Goal: Obtain resource: Obtain resource

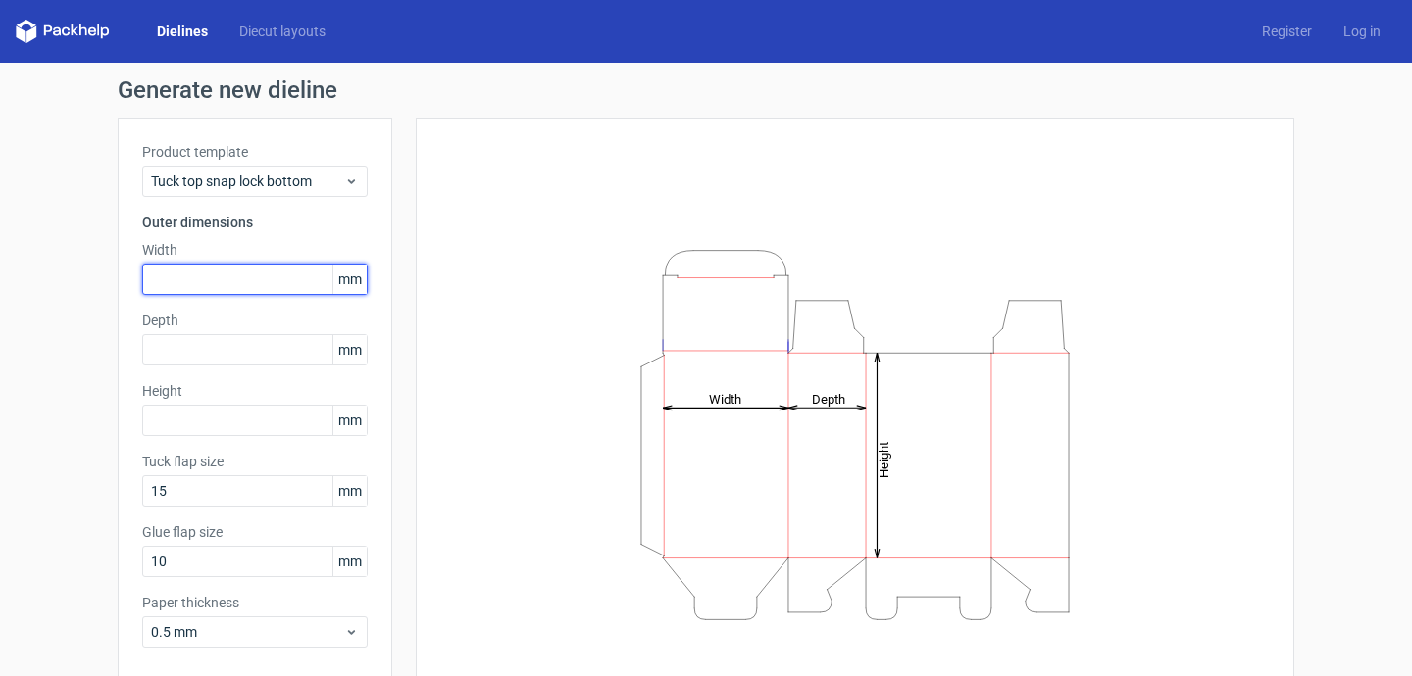
click at [245, 279] on input "text" at bounding box center [254, 279] width 225 height 31
type input "7"
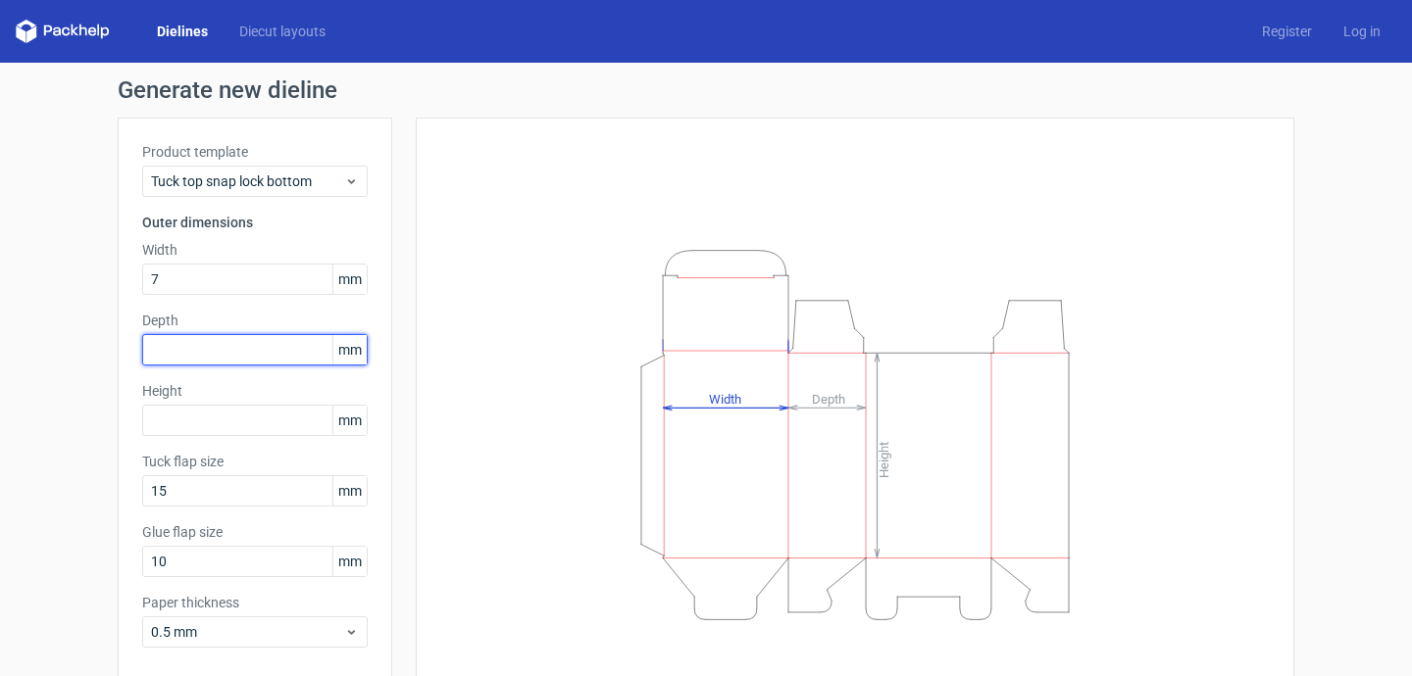
click at [179, 347] on div "Depth mm" at bounding box center [254, 338] width 225 height 55
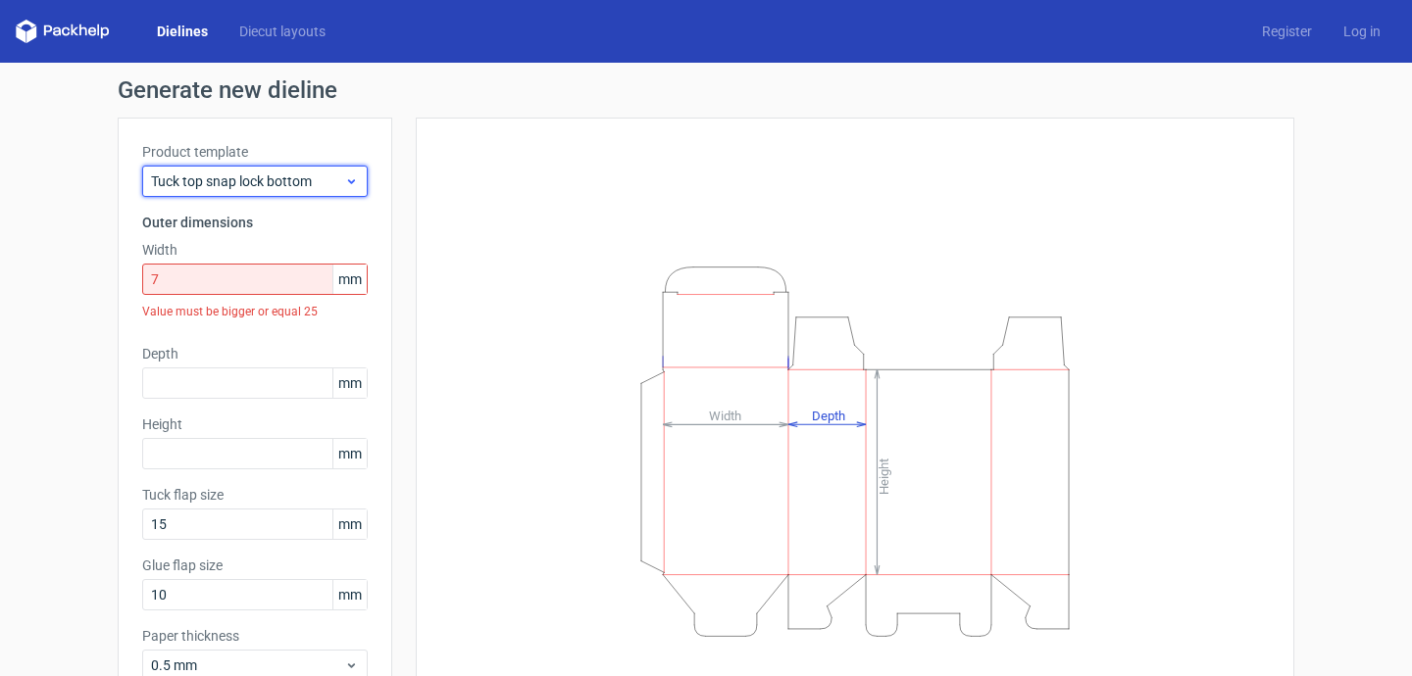
click at [293, 177] on span "Tuck top snap lock bottom" at bounding box center [247, 182] width 193 height 20
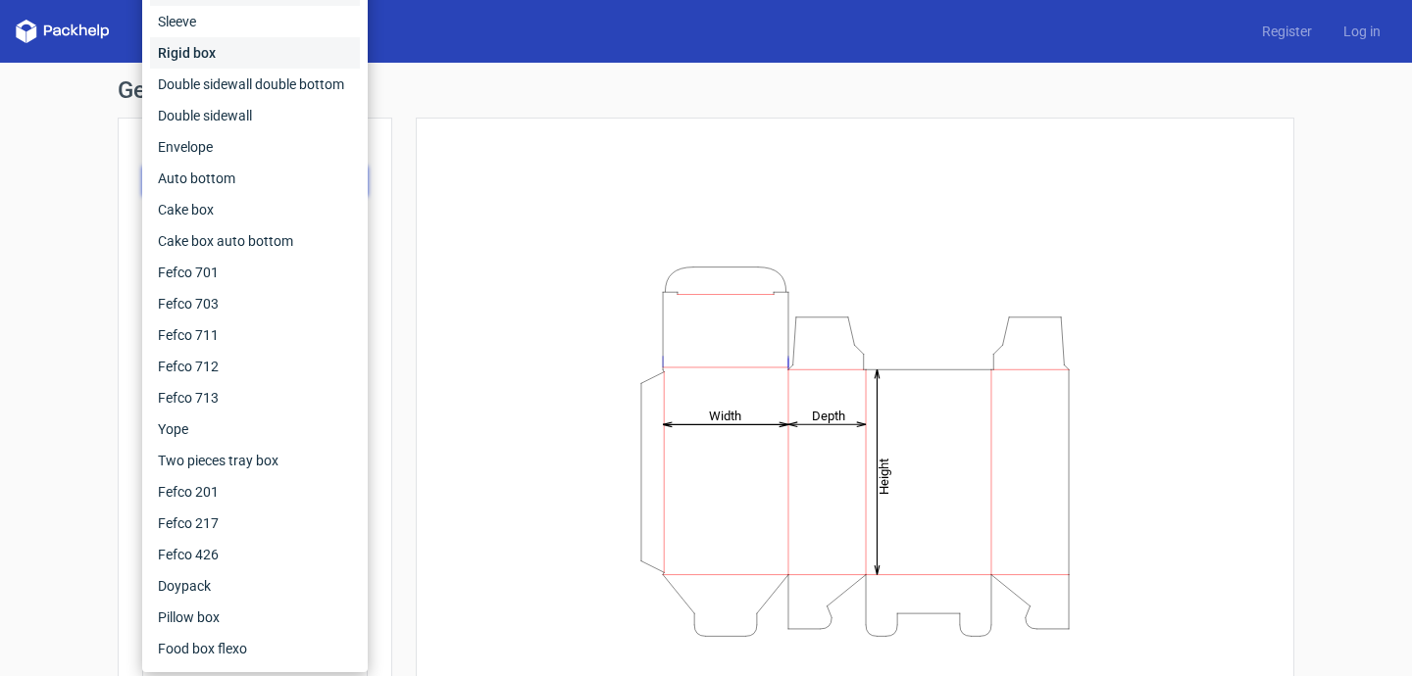
click at [247, 53] on div "Rigid box" at bounding box center [255, 52] width 210 height 31
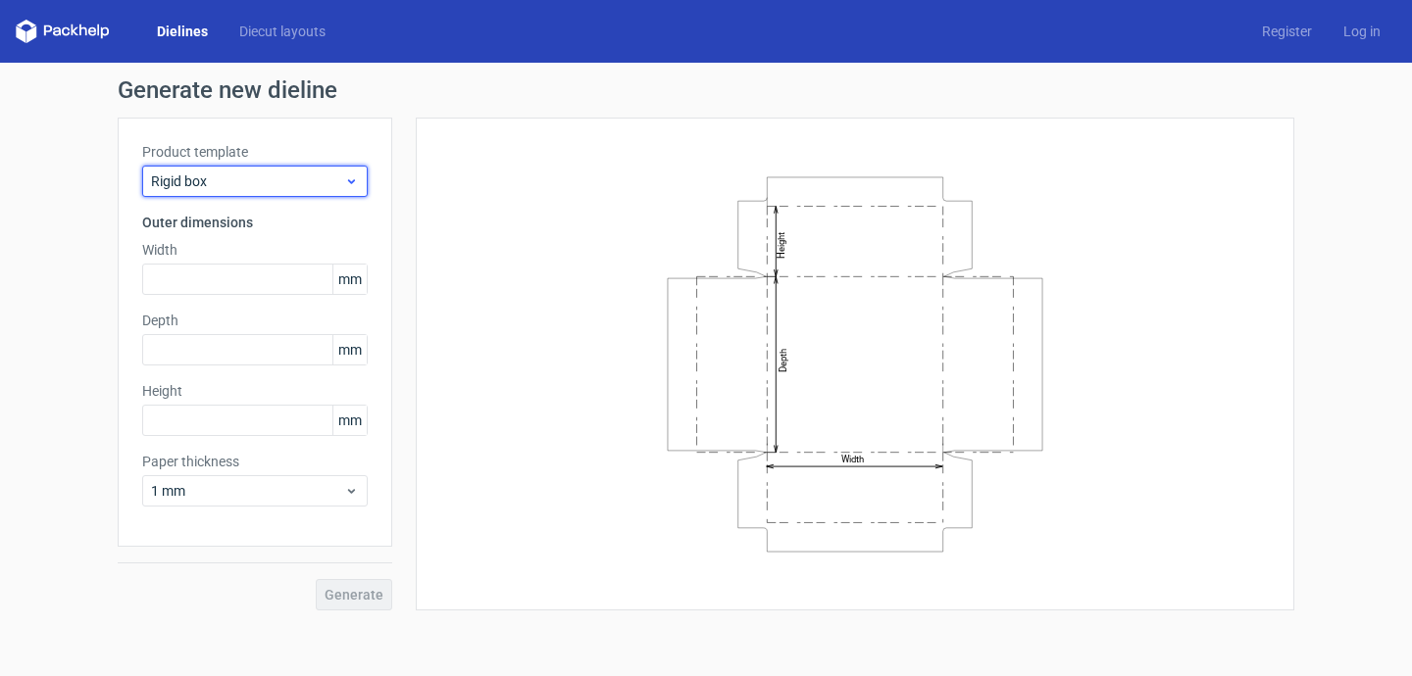
click at [242, 169] on div "Rigid box" at bounding box center [254, 181] width 225 height 31
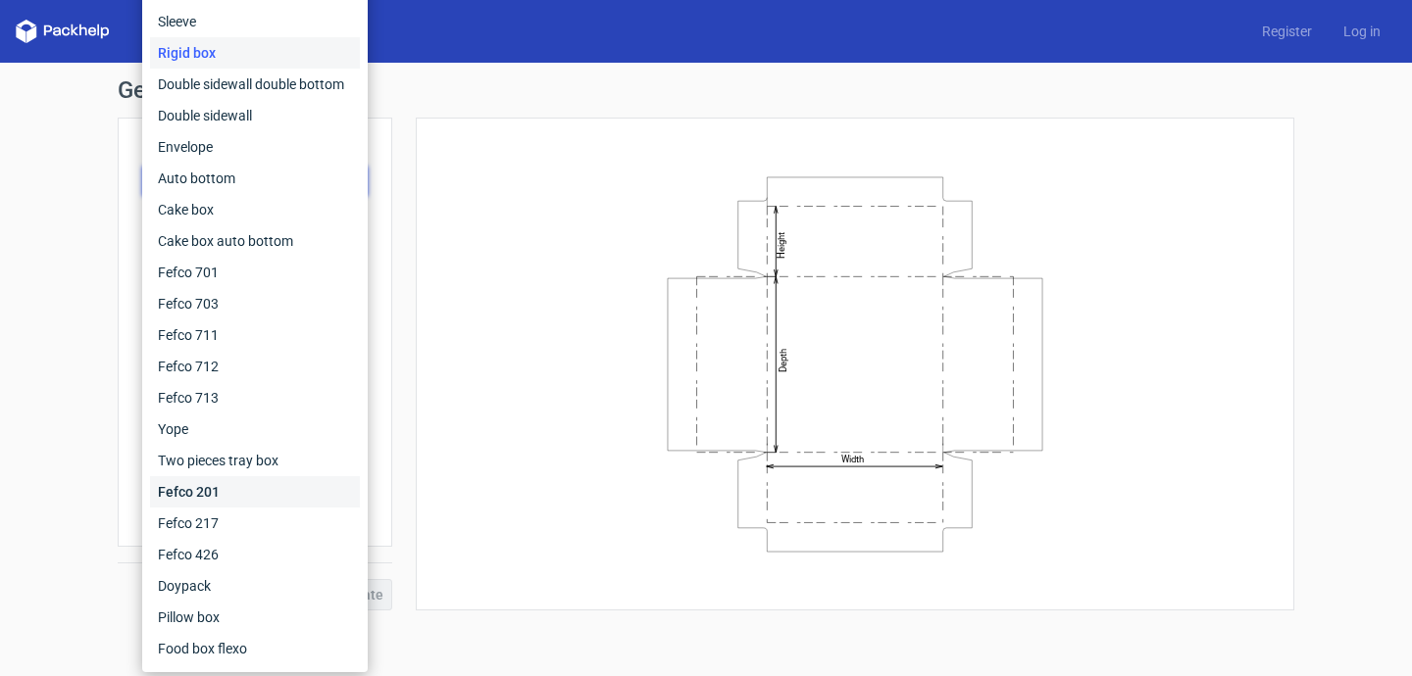
click at [240, 490] on div "Fefco 201" at bounding box center [255, 491] width 210 height 31
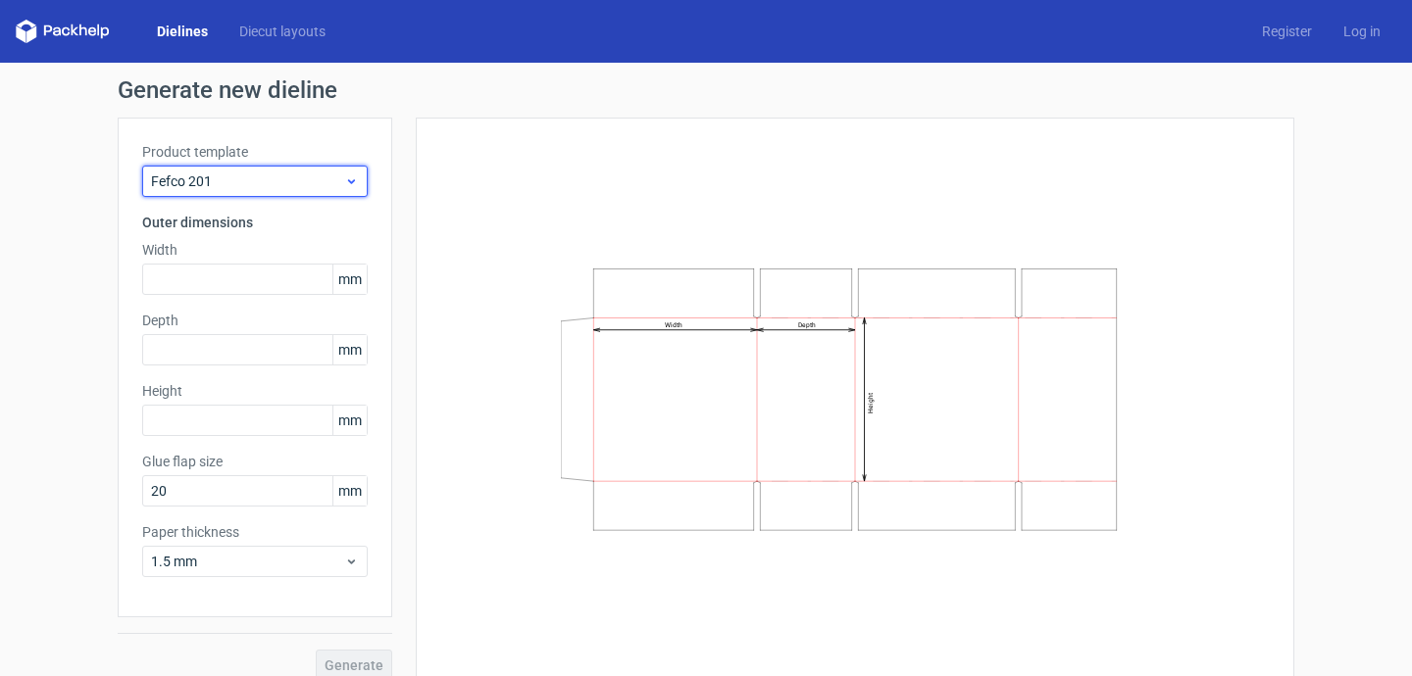
click at [282, 167] on div "Fefco 201" at bounding box center [254, 181] width 225 height 31
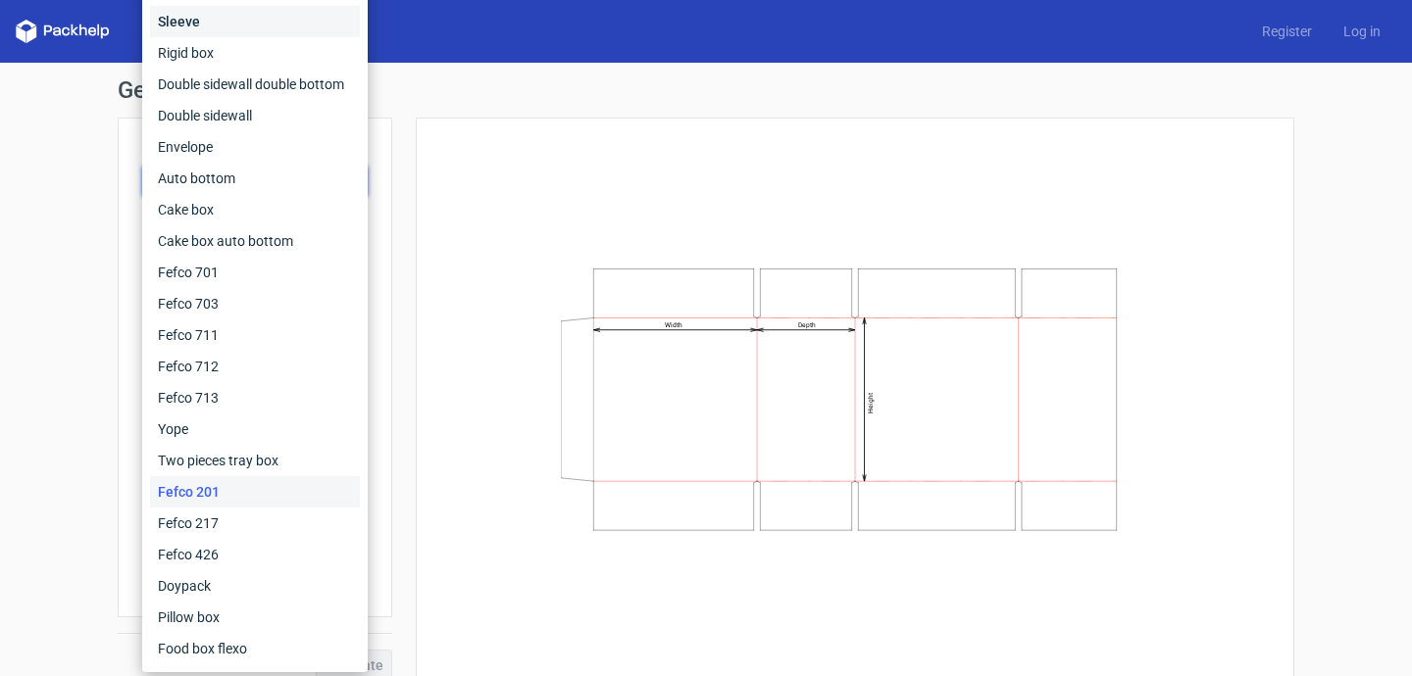
click at [224, 31] on div "Sleeve" at bounding box center [255, 21] width 210 height 31
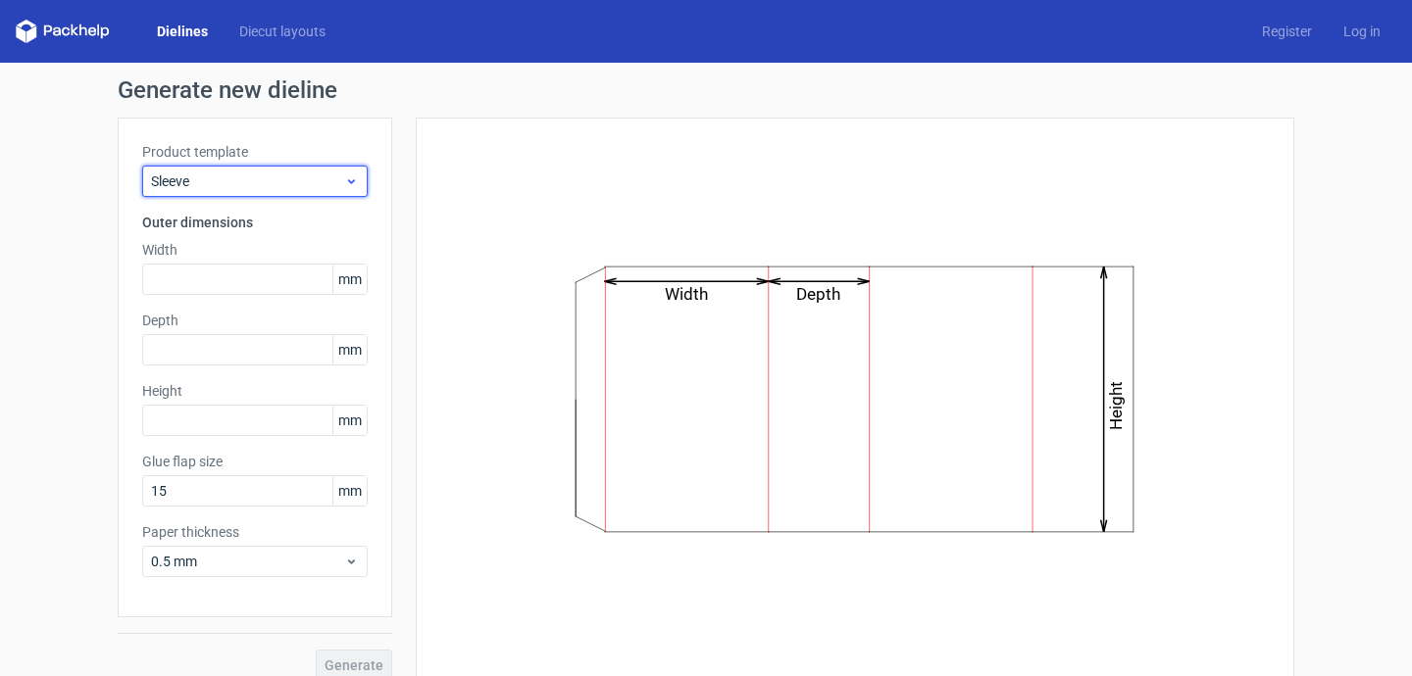
click at [251, 180] on span "Sleeve" at bounding box center [247, 182] width 193 height 20
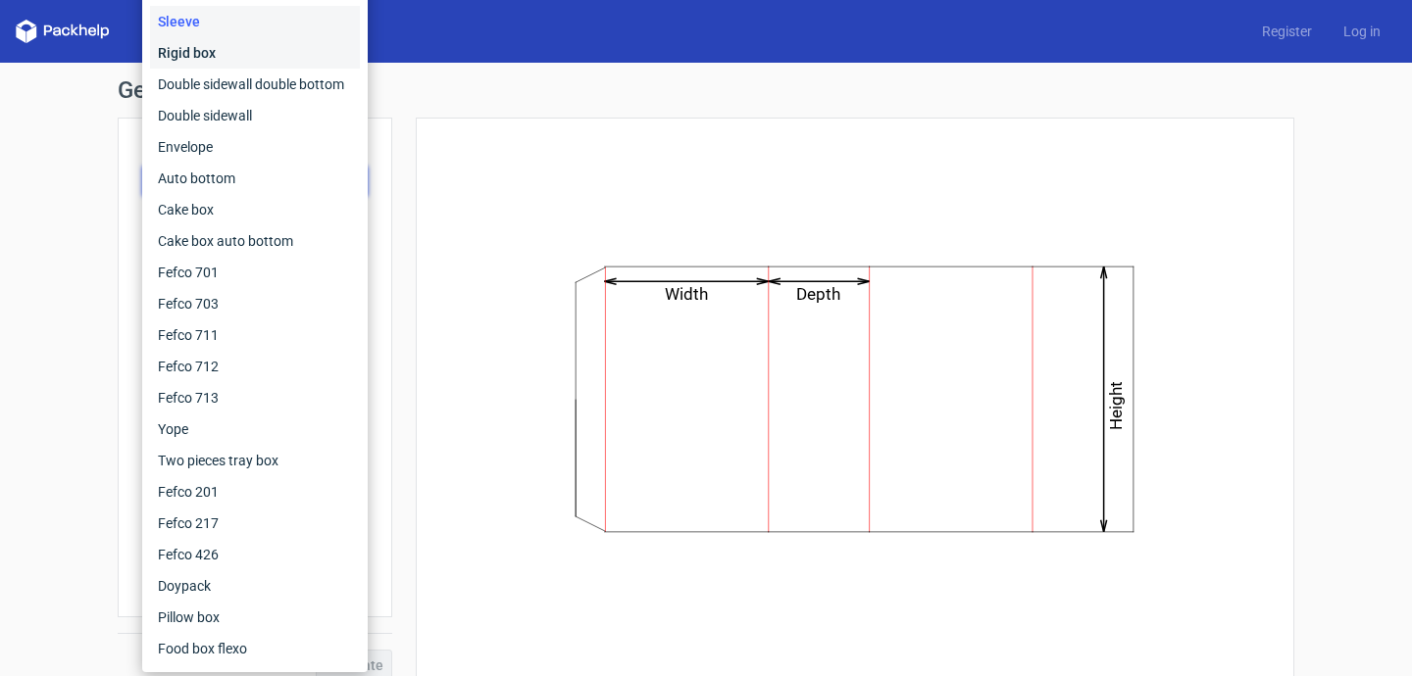
click at [246, 54] on div "Rigid box" at bounding box center [255, 52] width 210 height 31
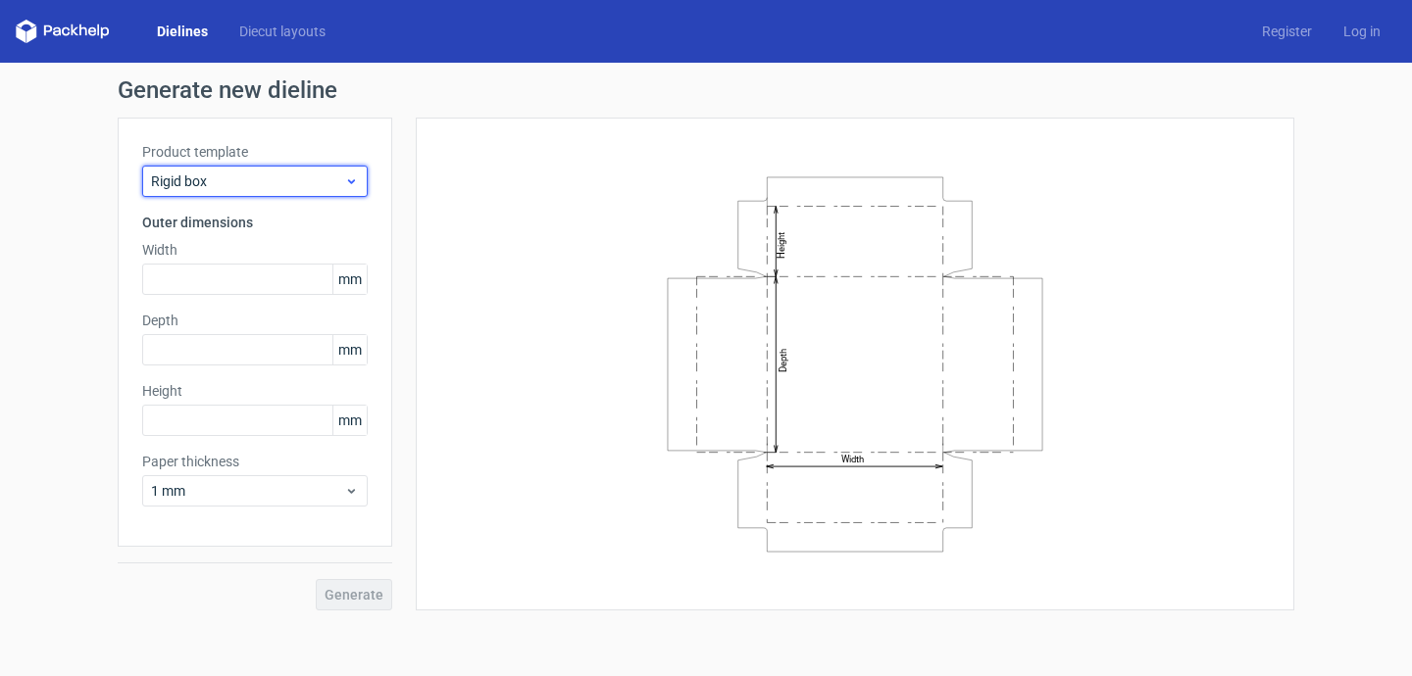
click at [227, 174] on span "Rigid box" at bounding box center [247, 182] width 193 height 20
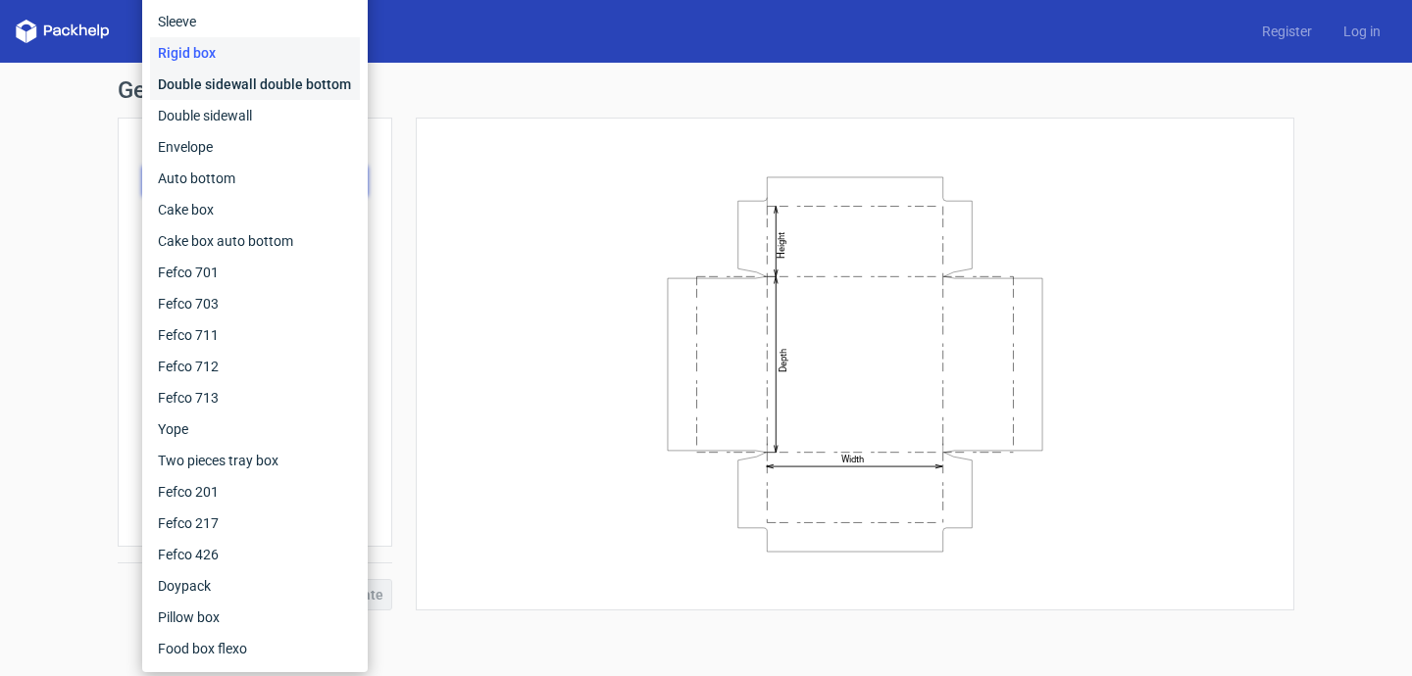
click at [238, 84] on div "Double sidewall double bottom" at bounding box center [255, 84] width 210 height 31
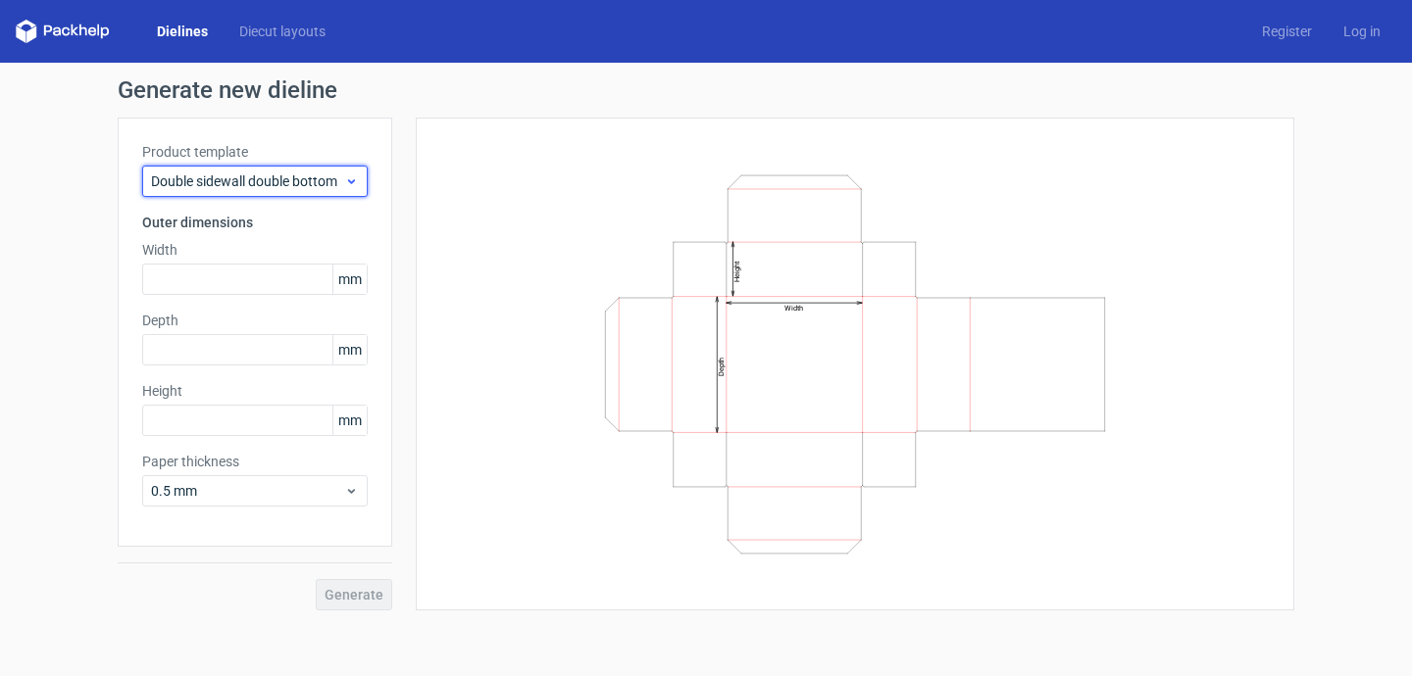
click at [239, 174] on span "Double sidewall double bottom" at bounding box center [247, 182] width 193 height 20
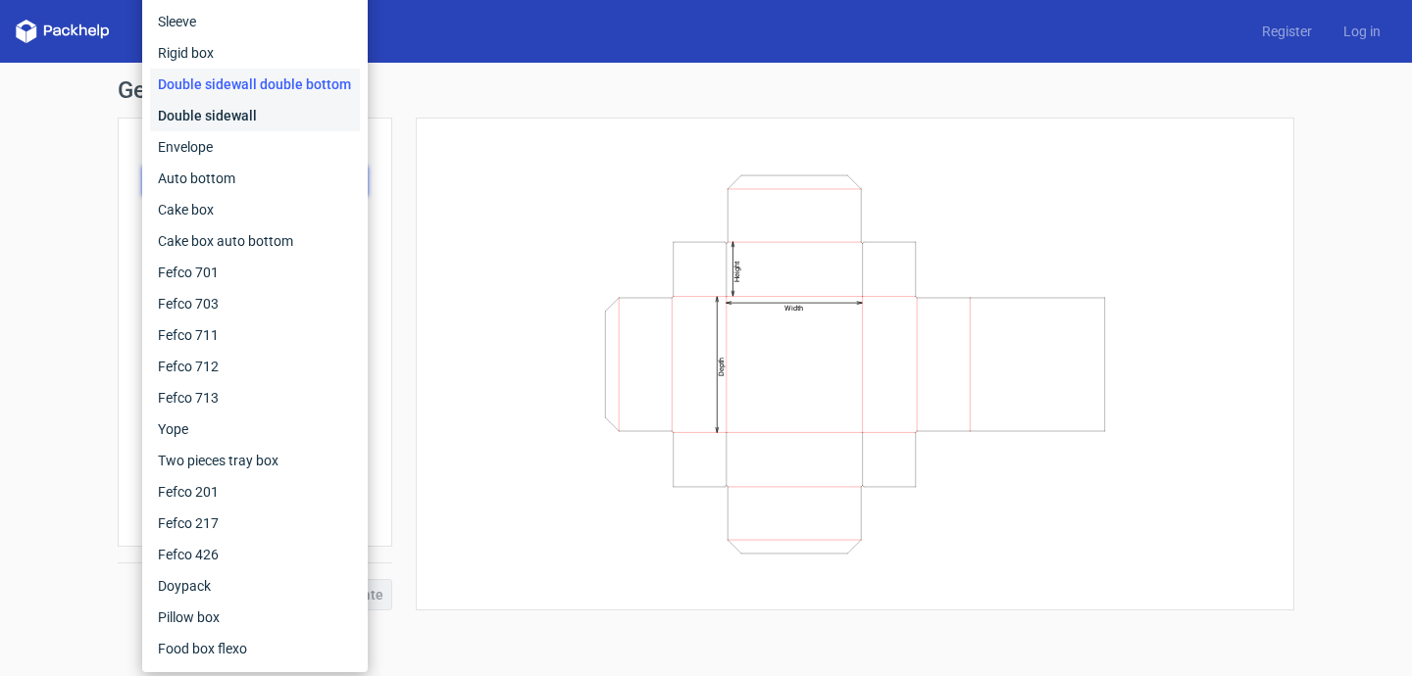
click at [245, 110] on div "Double sidewall" at bounding box center [255, 115] width 210 height 31
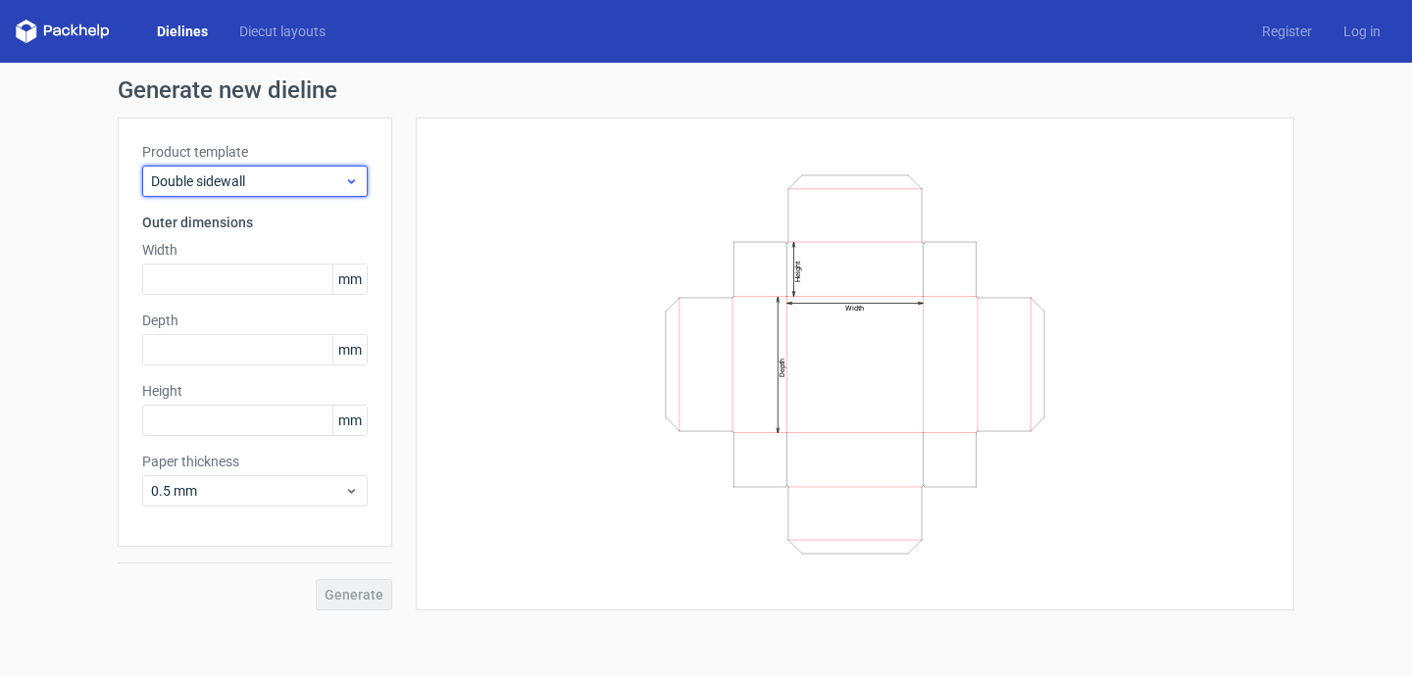
click at [249, 172] on span "Double sidewall" at bounding box center [247, 182] width 193 height 20
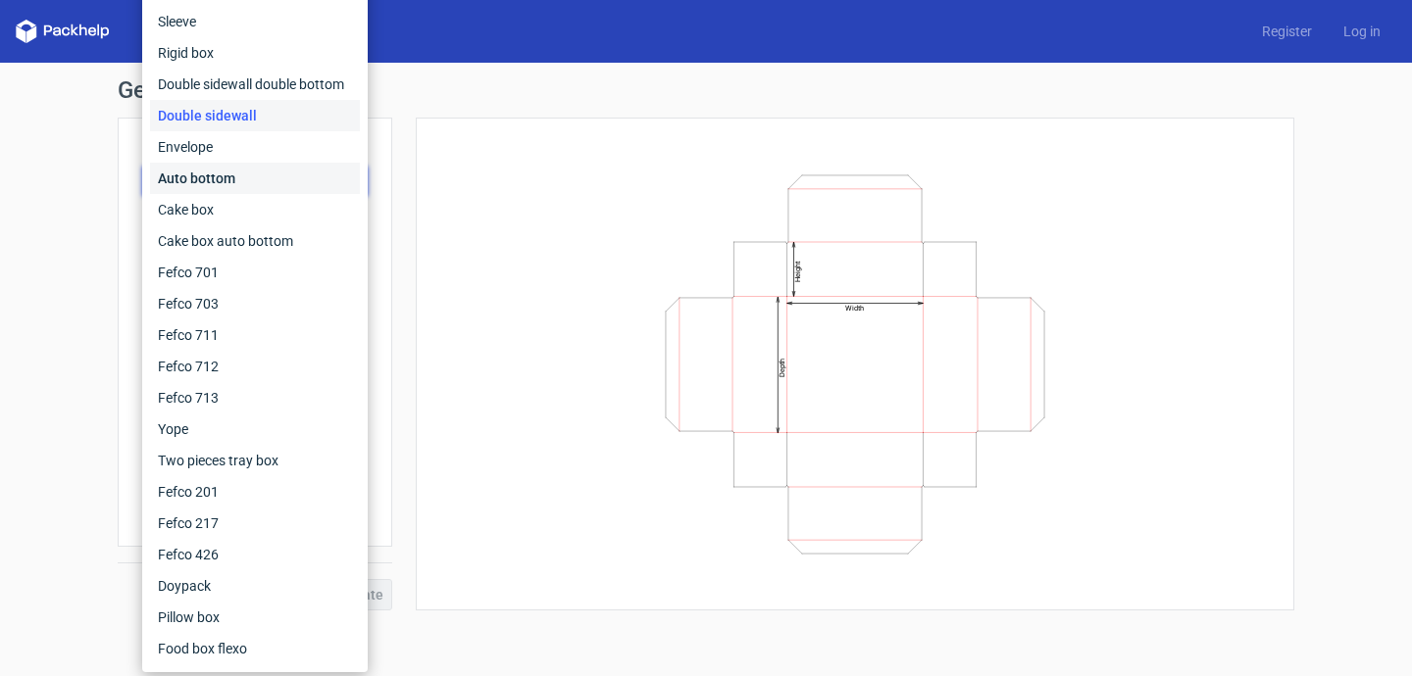
click at [250, 190] on div "Auto bottom" at bounding box center [255, 178] width 210 height 31
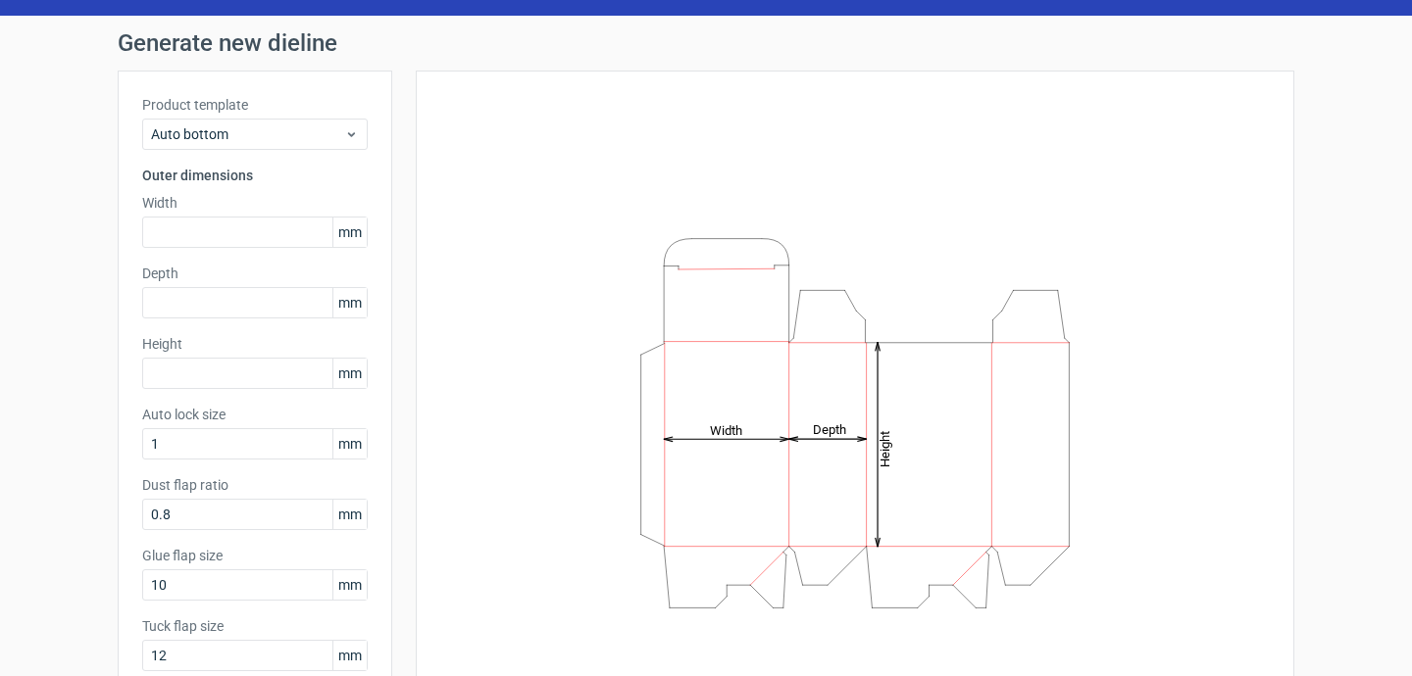
scroll to position [42, 0]
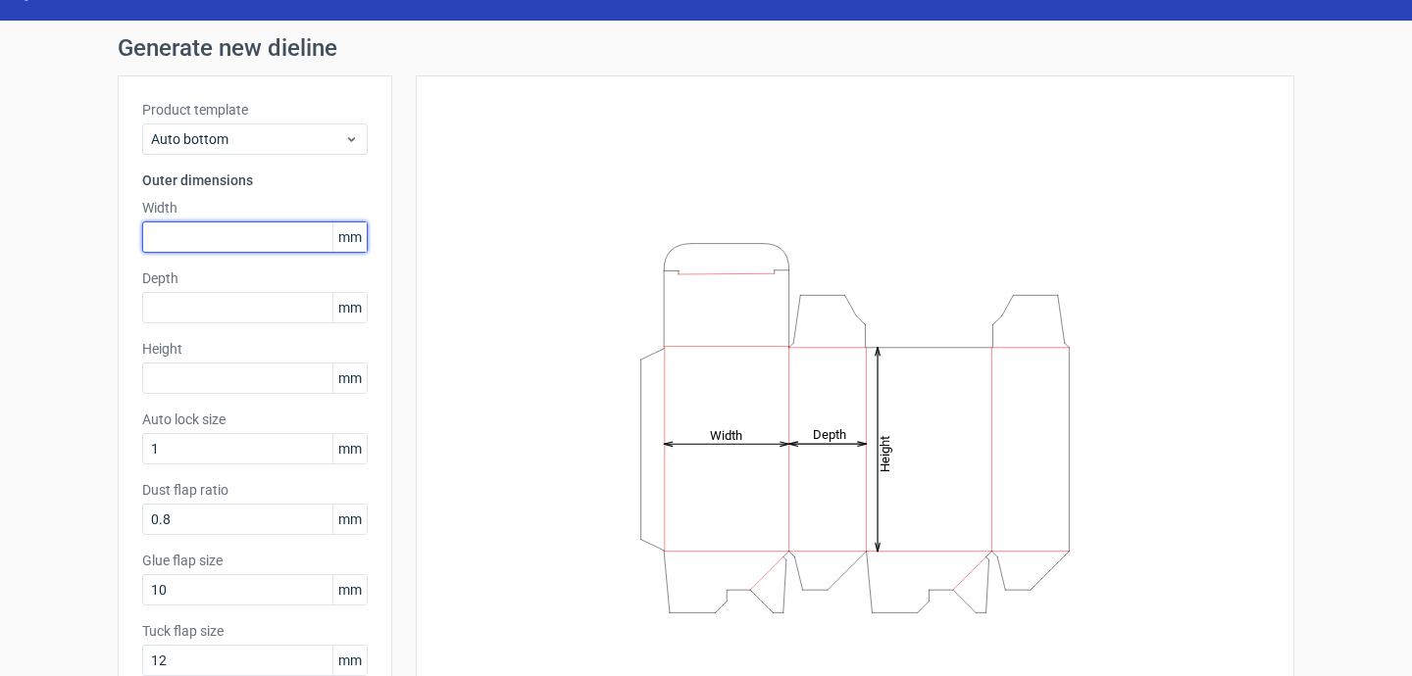
click at [276, 235] on input "text" at bounding box center [254, 237] width 225 height 31
type input "4"
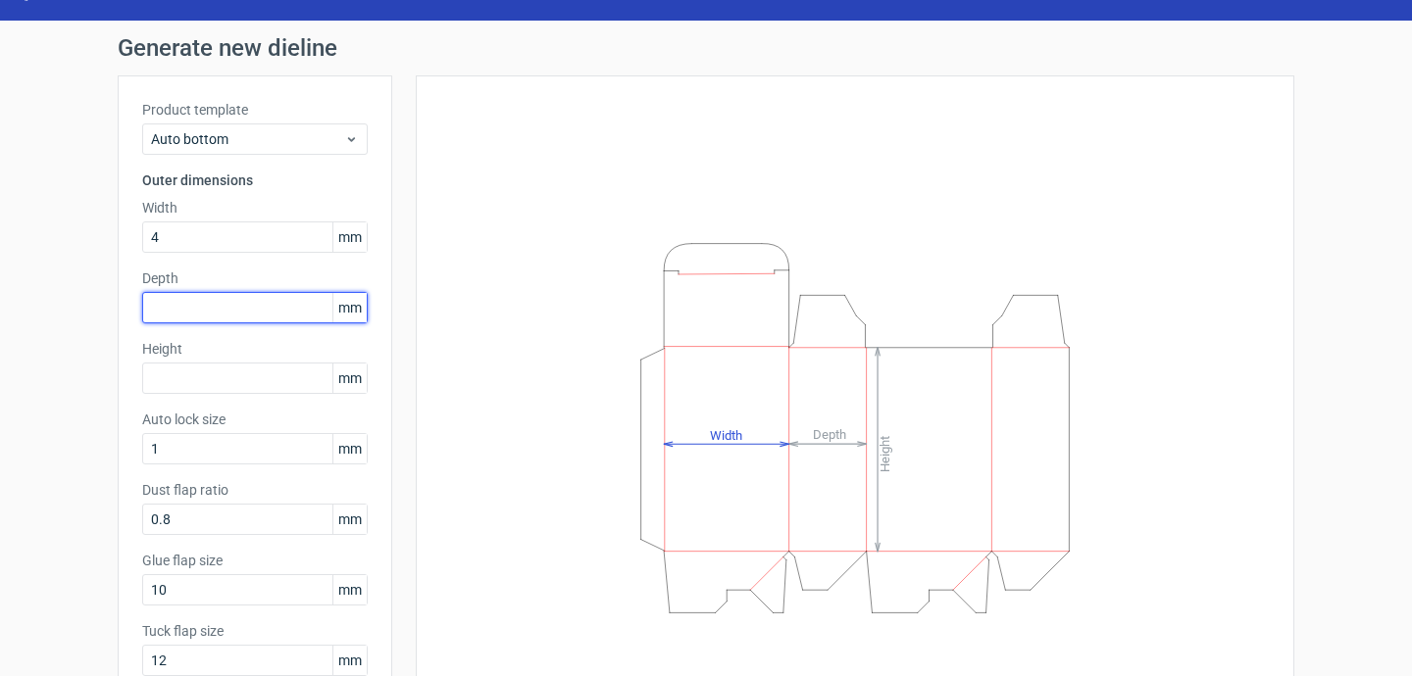
click at [245, 301] on div "Depth mm" at bounding box center [254, 296] width 225 height 55
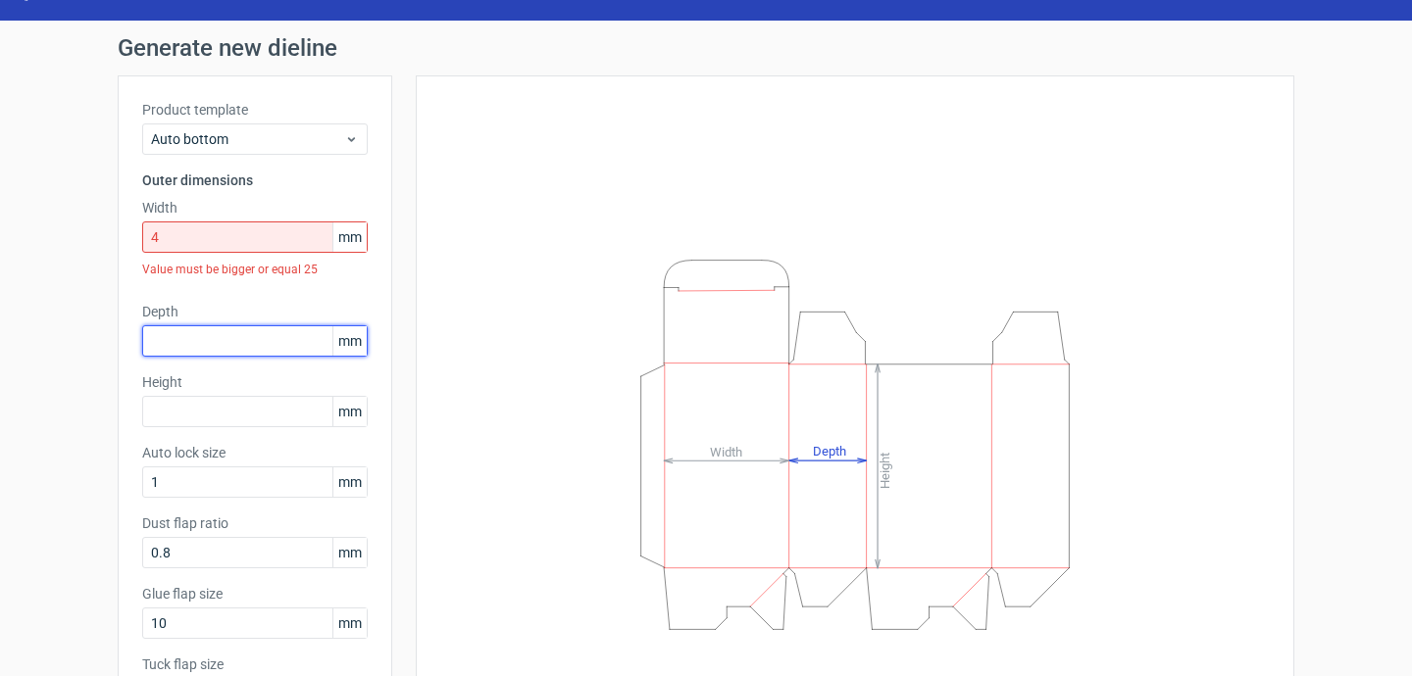
click at [249, 328] on input "text" at bounding box center [254, 340] width 225 height 31
type input "4"
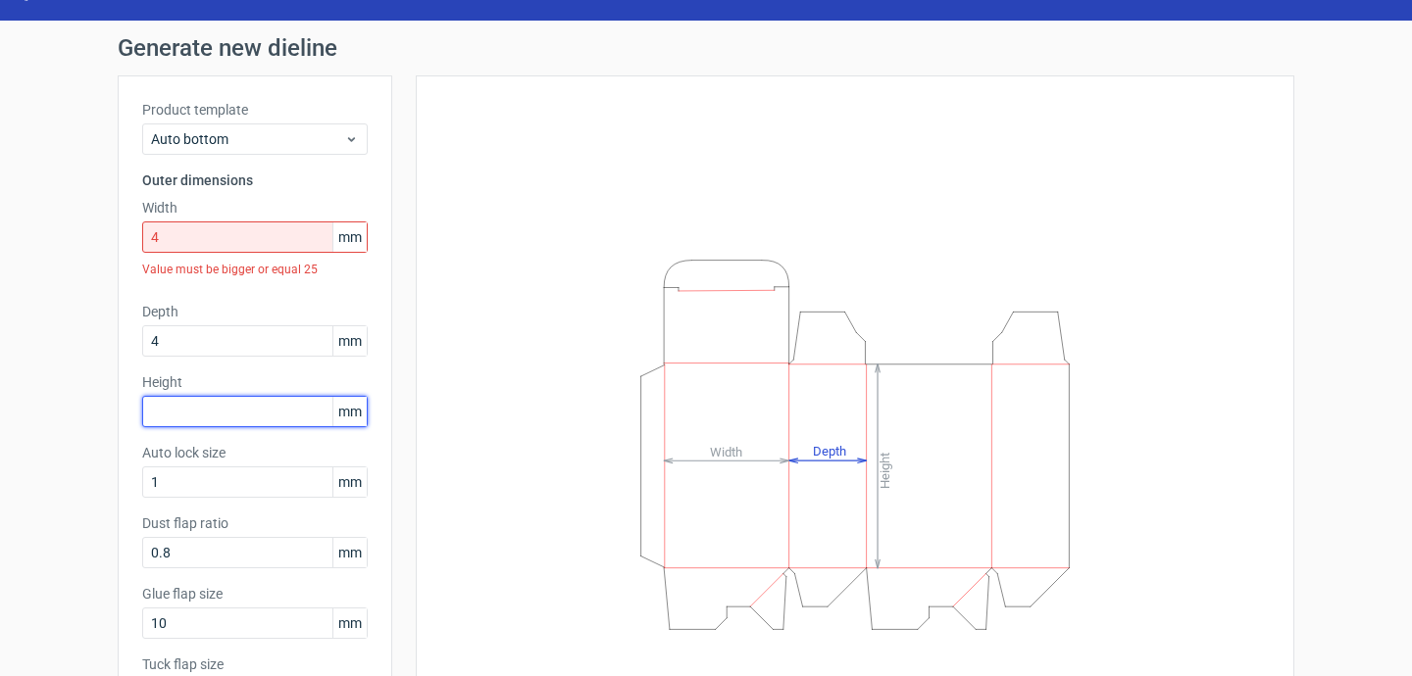
click at [208, 414] on div "Height mm" at bounding box center [254, 400] width 225 height 55
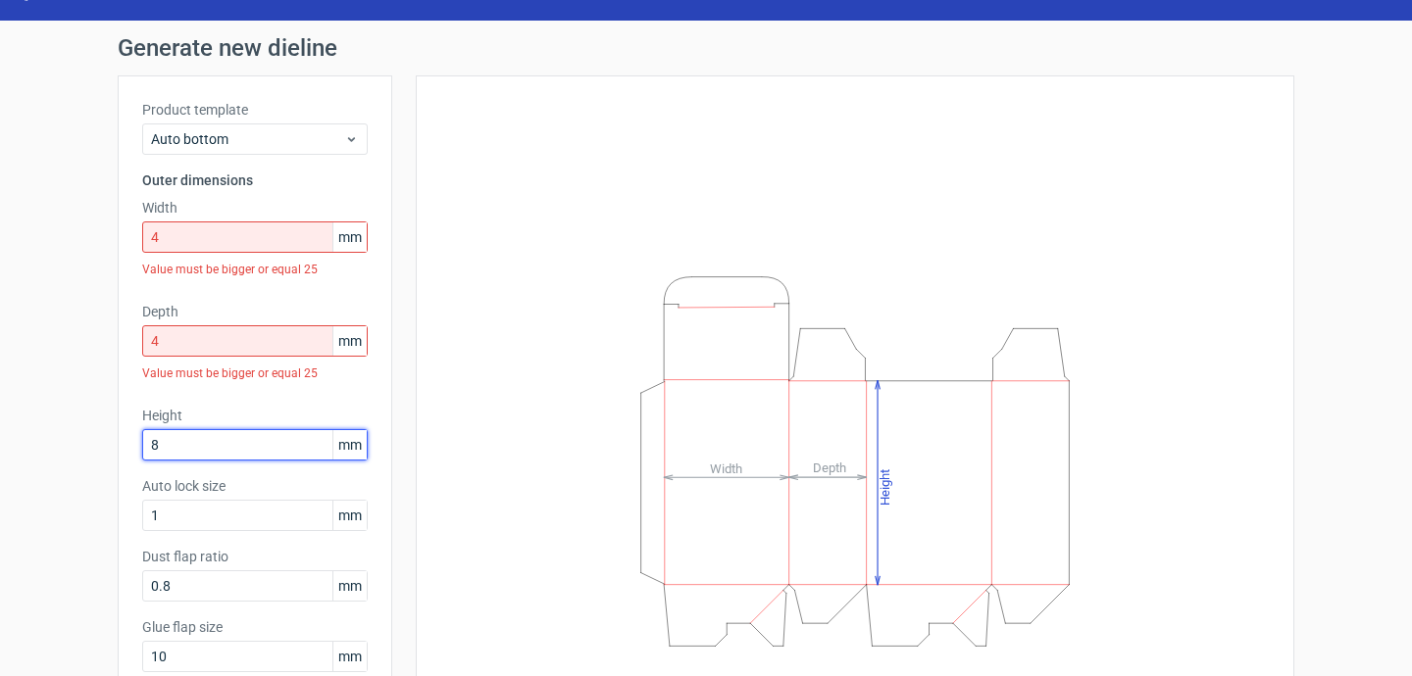
type input "8"
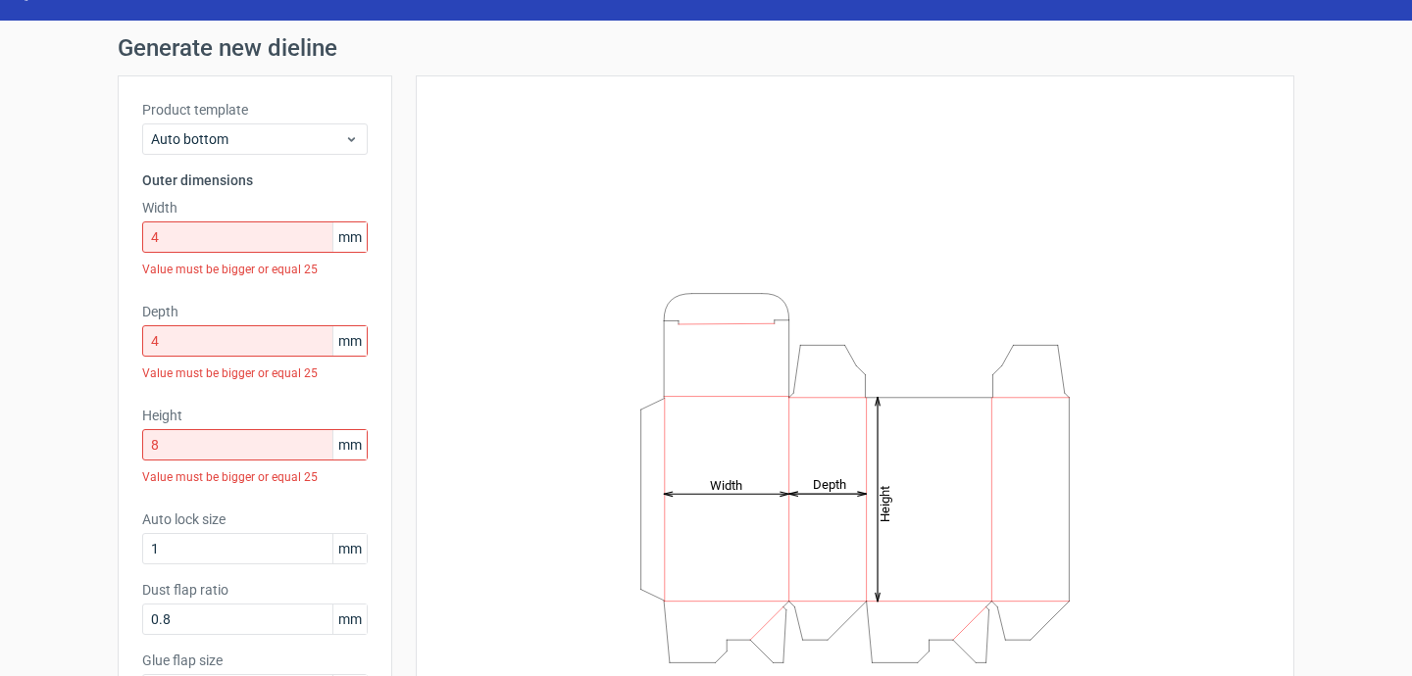
click at [353, 559] on div "Product template Auto bottom Outer dimensions Width 4 mm Value must be bigger o…" at bounding box center [255, 445] width 274 height 741
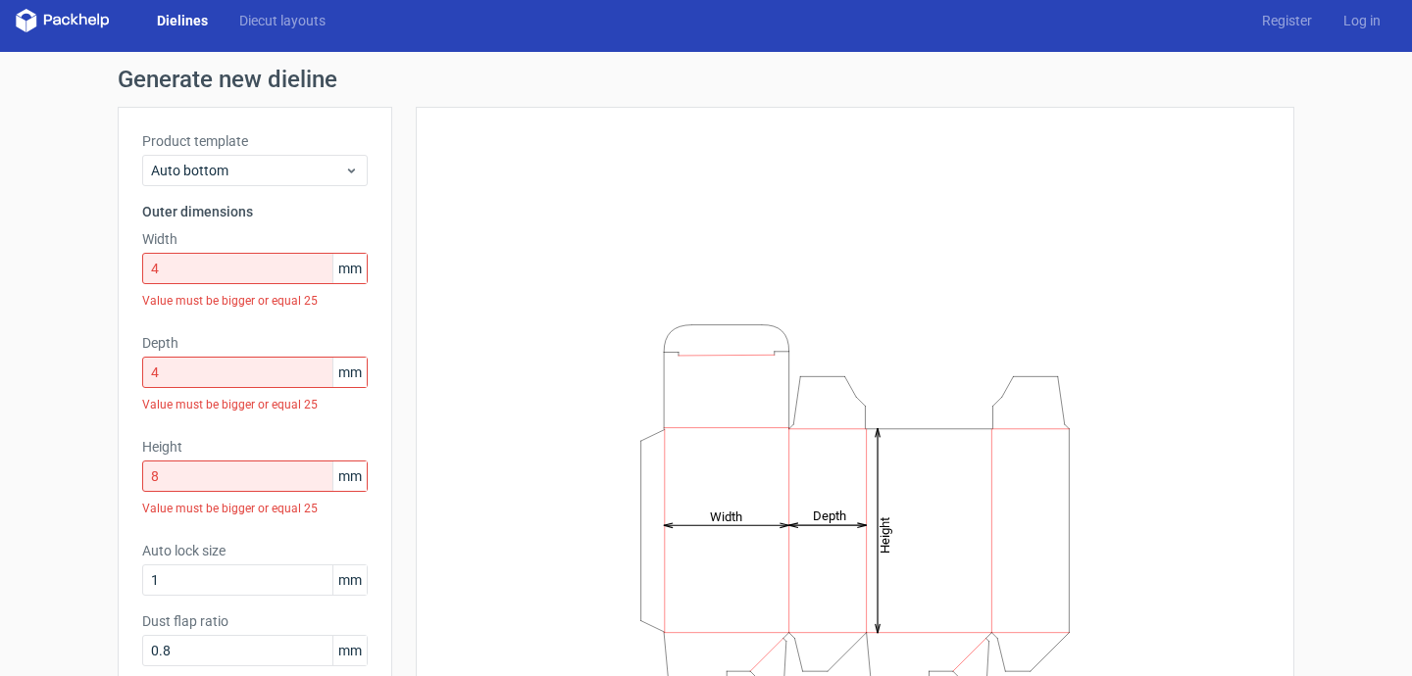
scroll to position [0, 0]
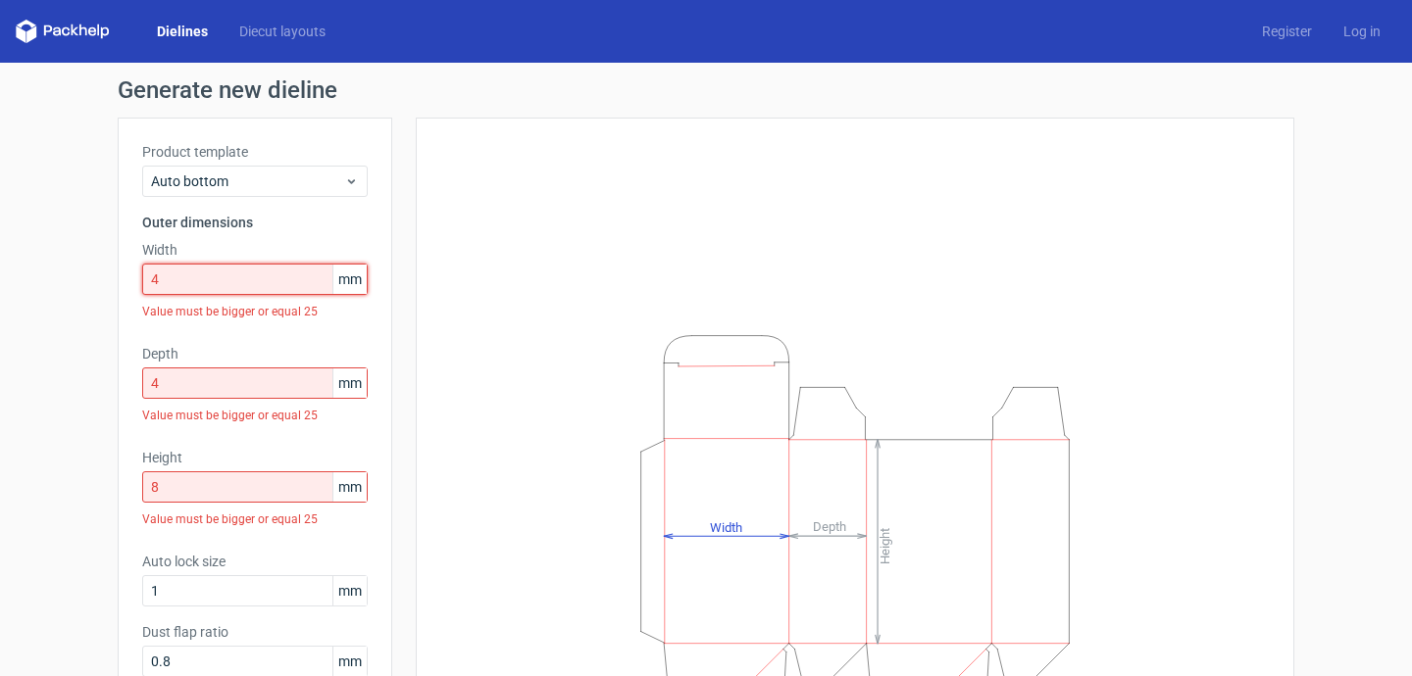
click at [298, 266] on input "4" at bounding box center [254, 279] width 225 height 31
click at [298, 275] on input "4" at bounding box center [254, 279] width 225 height 31
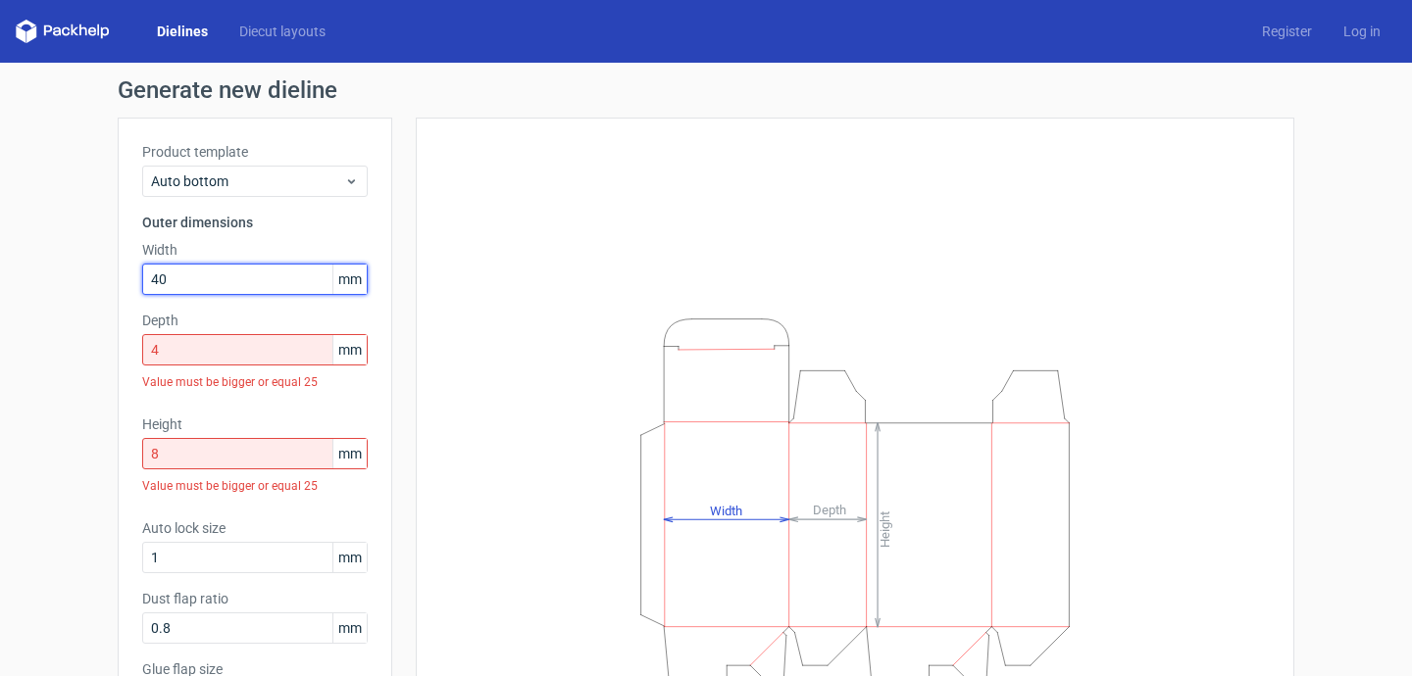
type input "40"
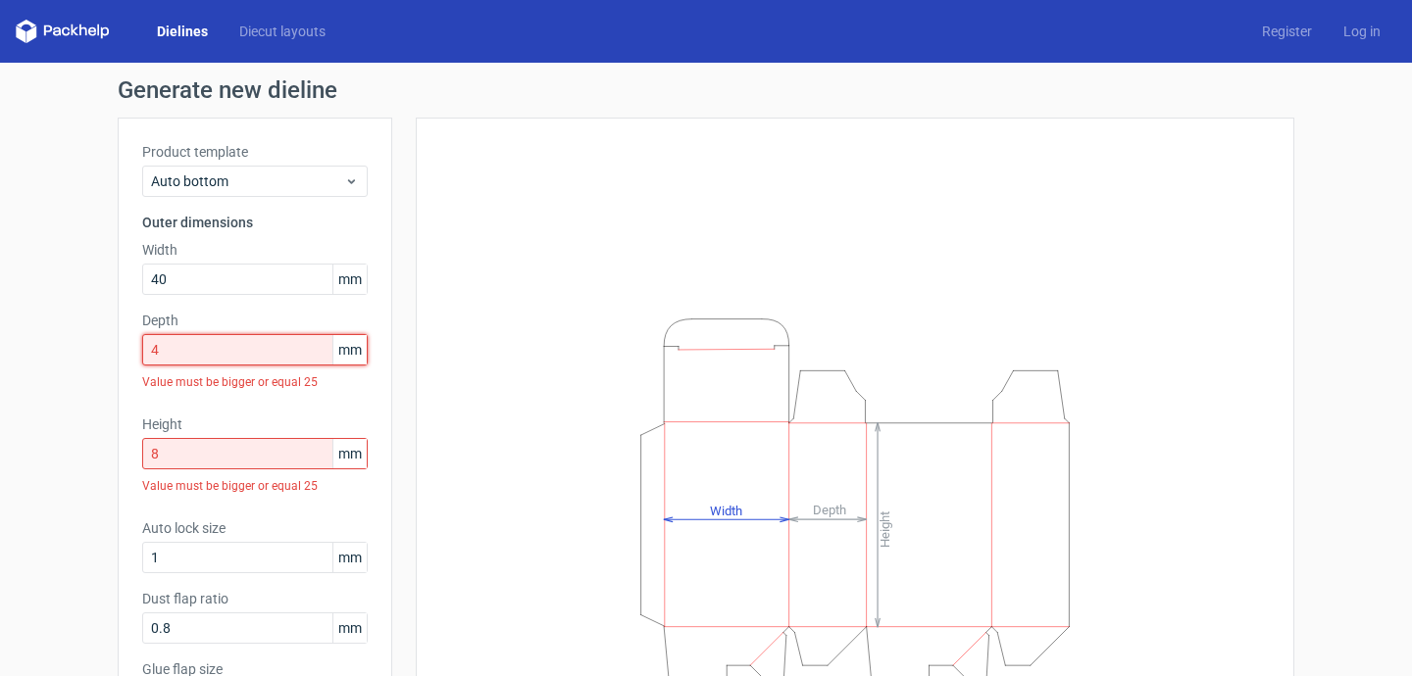
click at [238, 345] on input "4" at bounding box center [254, 349] width 225 height 31
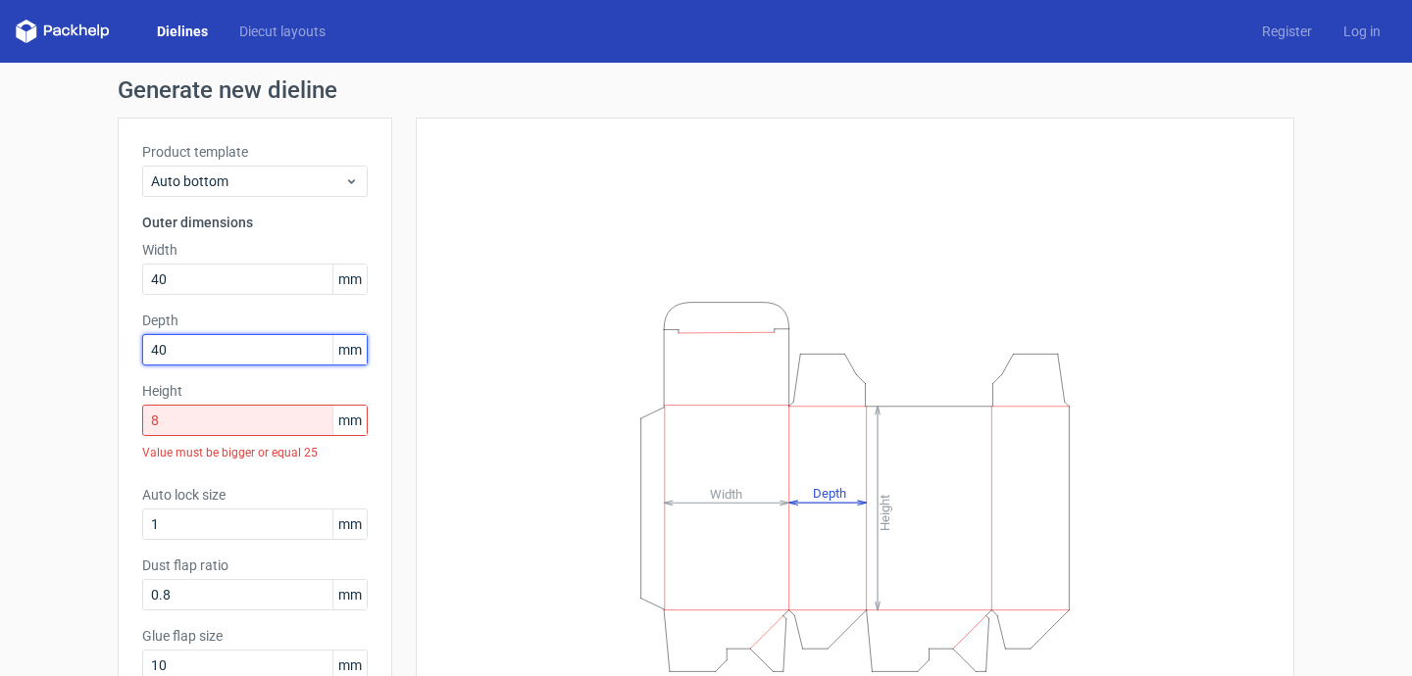
type input "40"
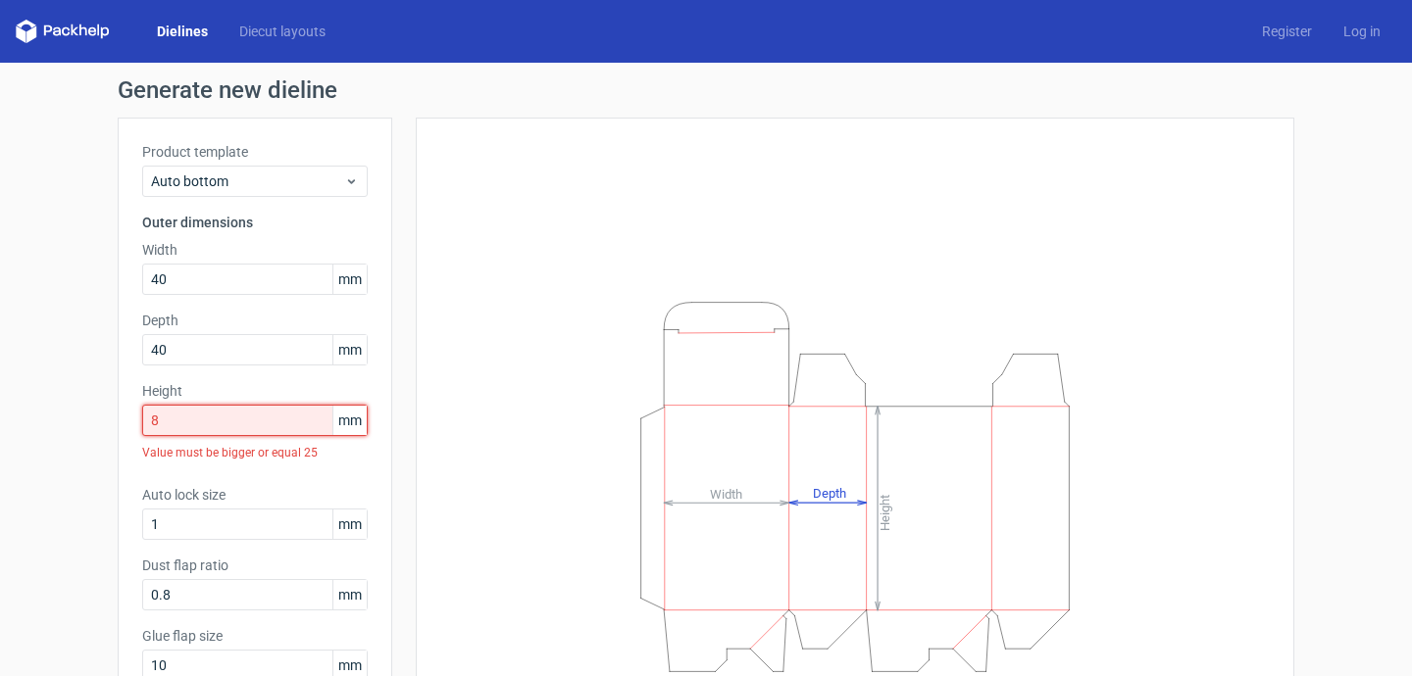
click at [234, 424] on input "8" at bounding box center [254, 420] width 225 height 31
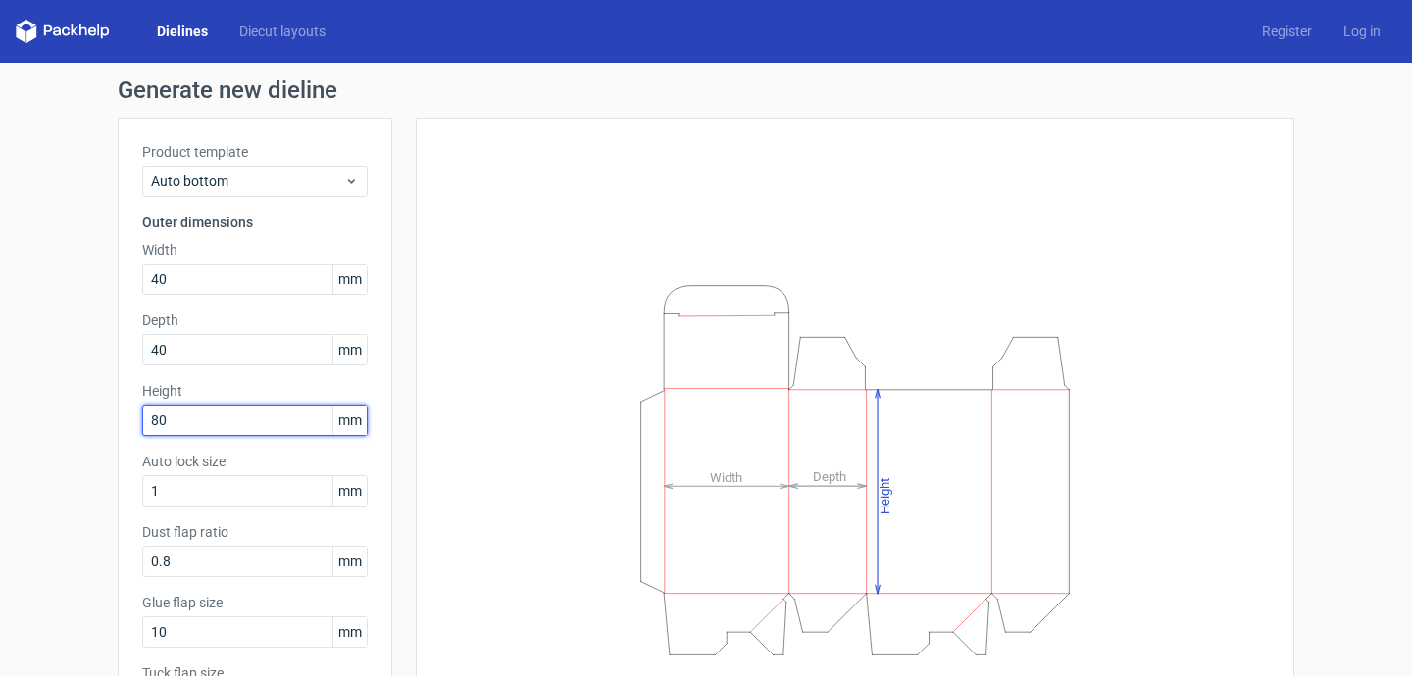
type input "80"
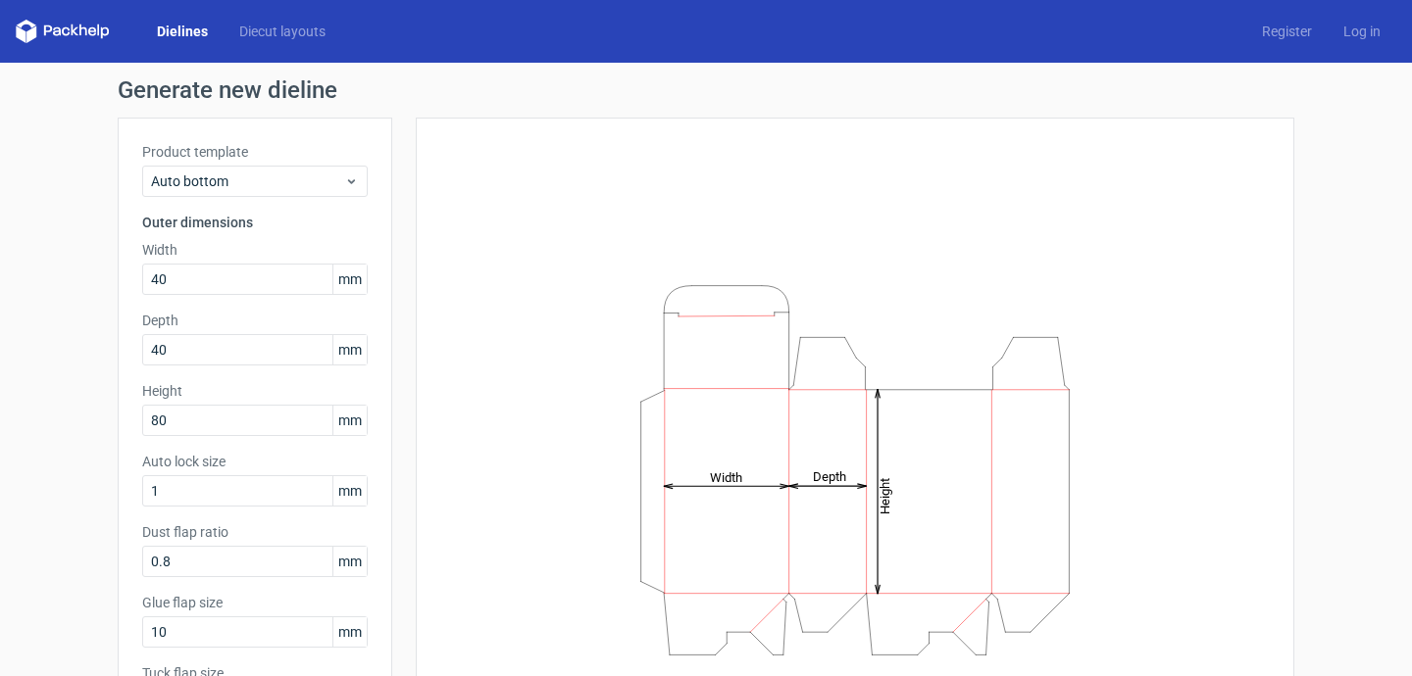
click at [502, 487] on div "Height Depth Width" at bounding box center [854, 470] width 829 height 656
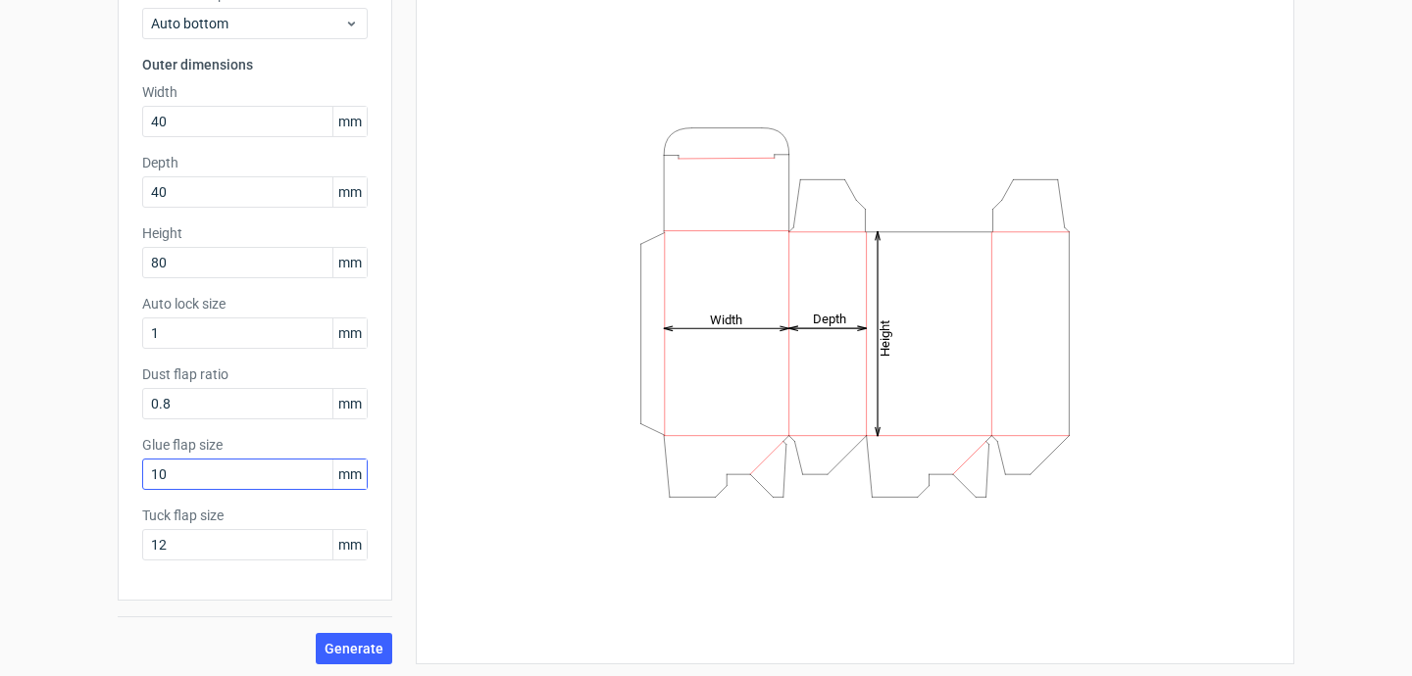
scroll to position [162, 0]
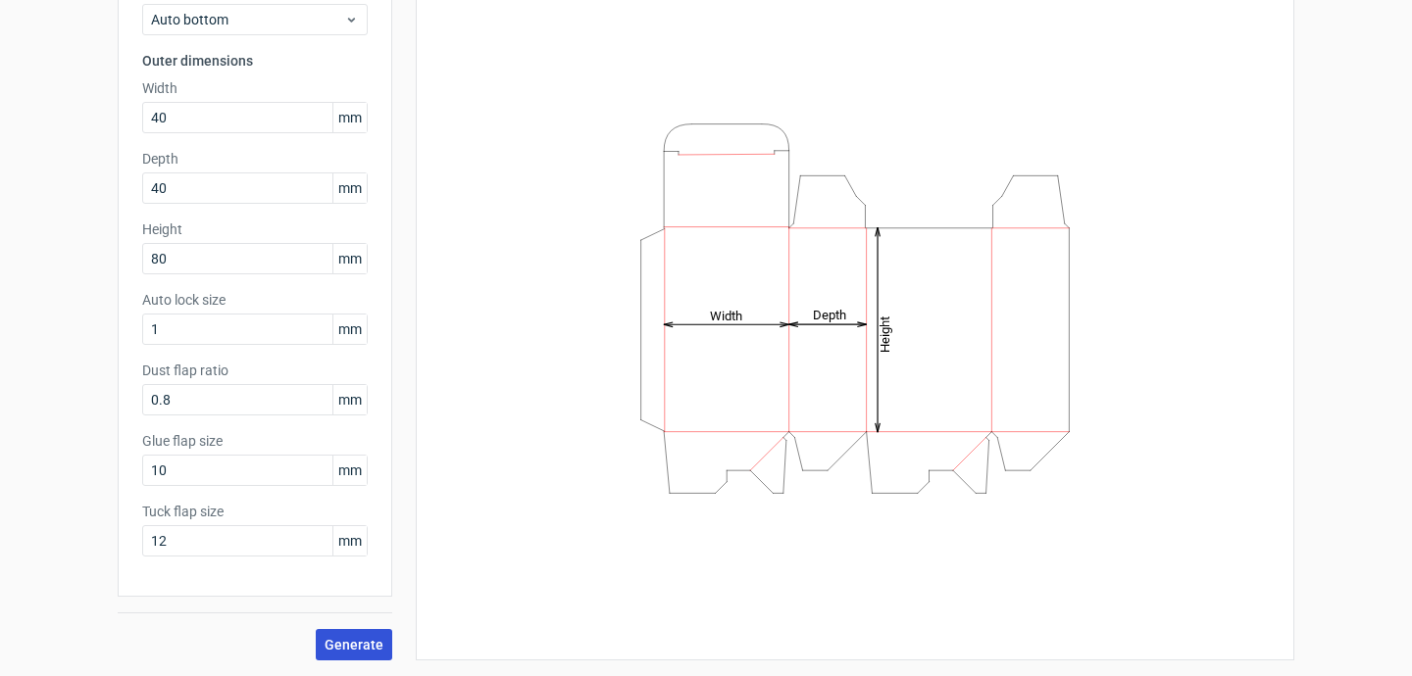
click at [348, 635] on button "Generate" at bounding box center [354, 644] width 76 height 31
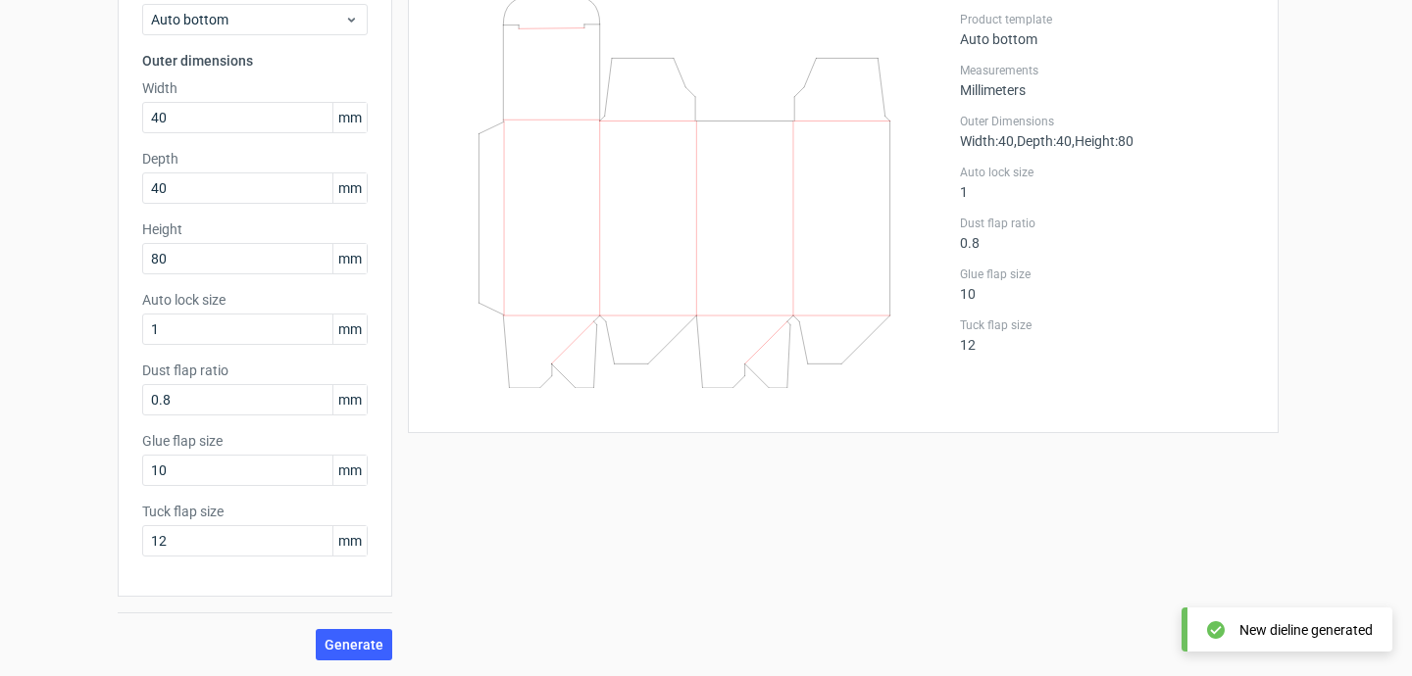
click at [1241, 626] on div "New dieline generated" at bounding box center [1305, 631] width 133 height 20
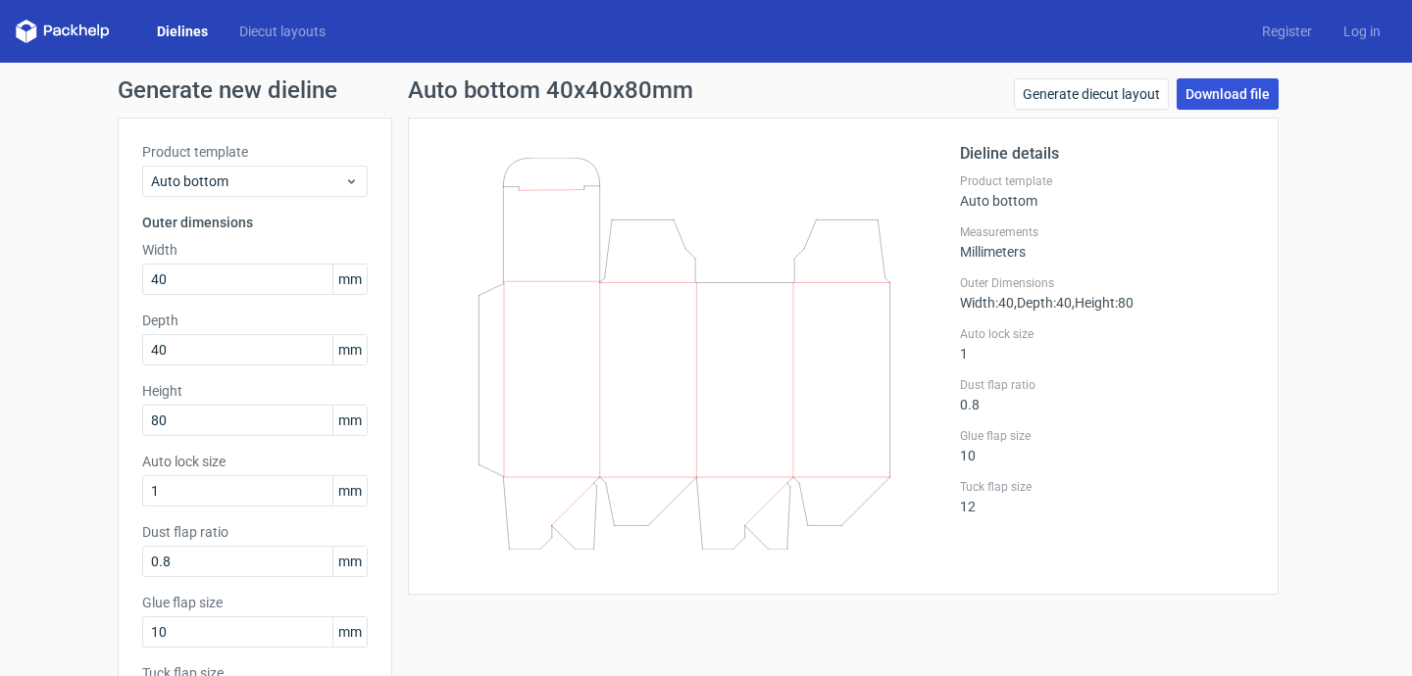
click at [1246, 91] on link "Download file" at bounding box center [1227, 93] width 102 height 31
